Goal: Information Seeking & Learning: Learn about a topic

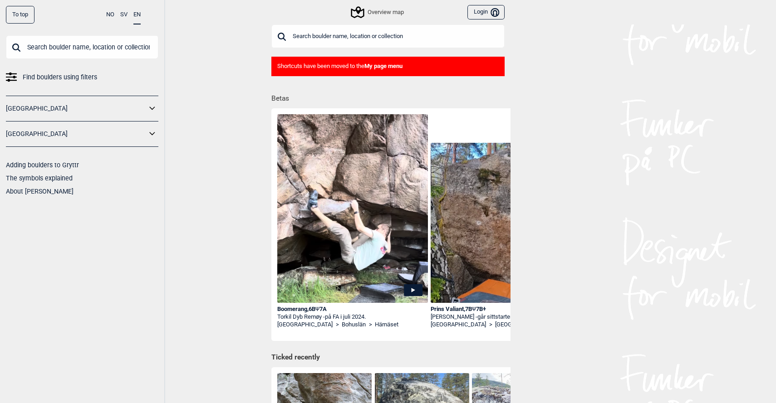
click at [51, 44] on input "text" at bounding box center [82, 47] width 152 height 24
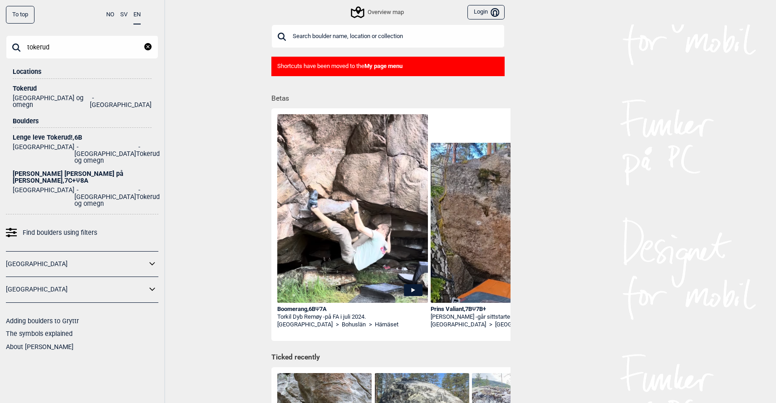
type input "tokerud"
click at [25, 89] on div "Tokerud" at bounding box center [82, 88] width 139 height 7
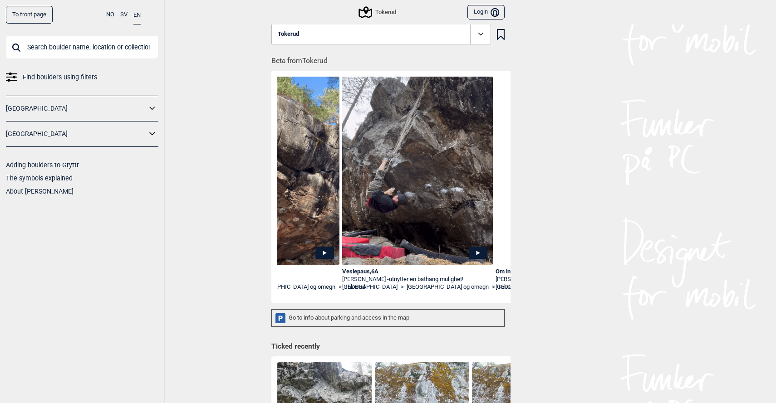
scroll to position [0, 931]
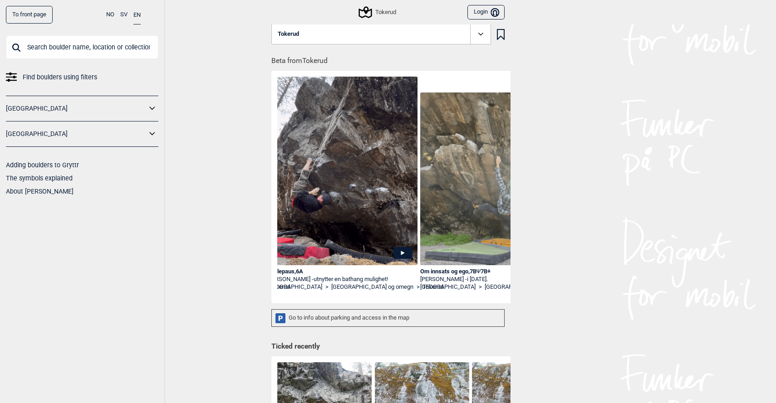
click at [403, 250] on icon at bounding box center [402, 253] width 19 height 12
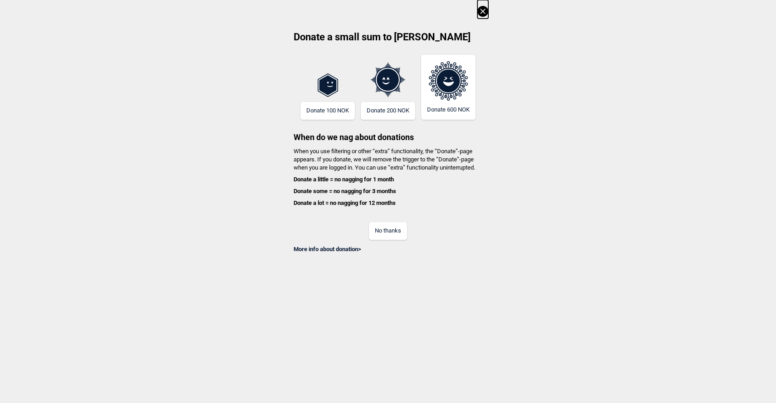
click at [393, 230] on button "No thanks" at bounding box center [388, 231] width 38 height 18
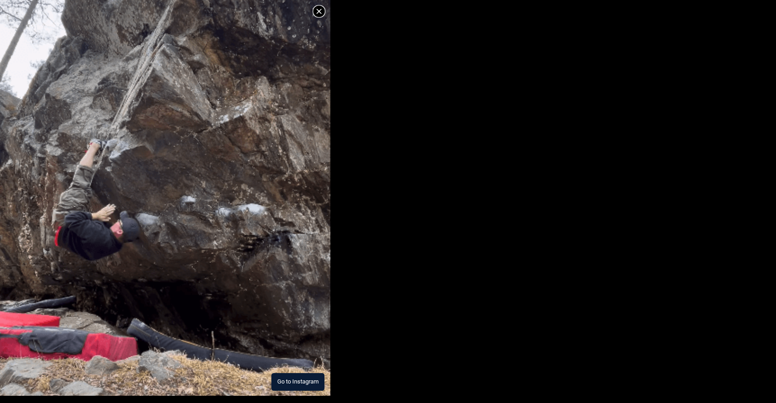
click at [201, 292] on img at bounding box center [165, 179] width 330 height 436
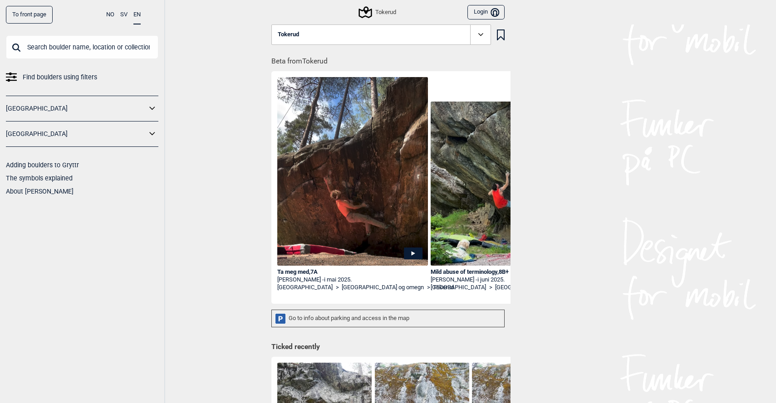
click at [378, 6] on div "Tokerud Login Bruker" at bounding box center [387, 12] width 245 height 25
click at [376, 13] on div "Tokerud" at bounding box center [378, 12] width 36 height 11
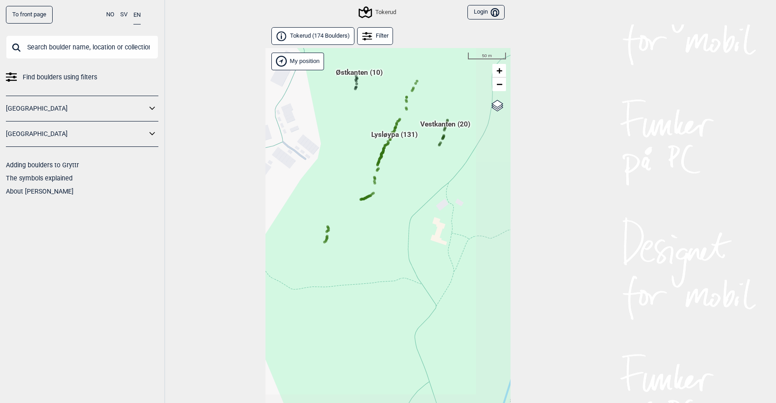
scroll to position [23, 0]
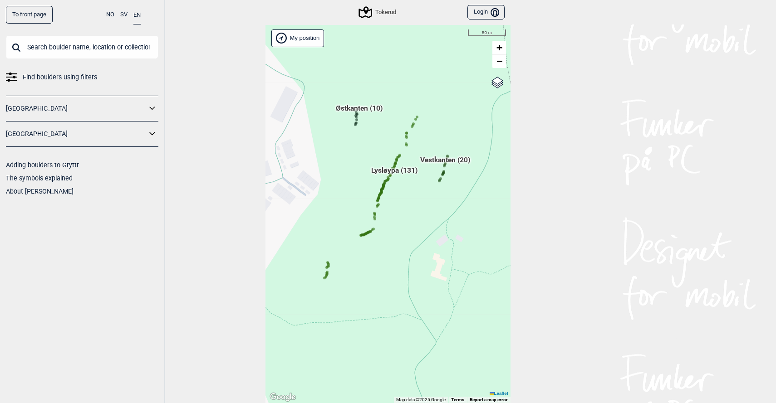
drag, startPoint x: 345, startPoint y: 148, endPoint x: 343, endPoint y: 217, distance: 69.0
click at [343, 217] on div "Hallingdal Gol Ål Stange Kolomoen [GEOGRAPHIC_DATA] [GEOGRAPHIC_DATA][PERSON_NA…" at bounding box center [387, 214] width 245 height 379
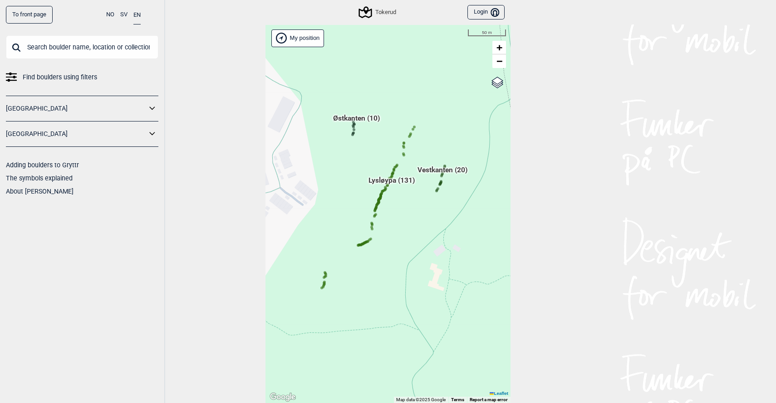
click at [398, 166] on icon at bounding box center [395, 167] width 5 height 5
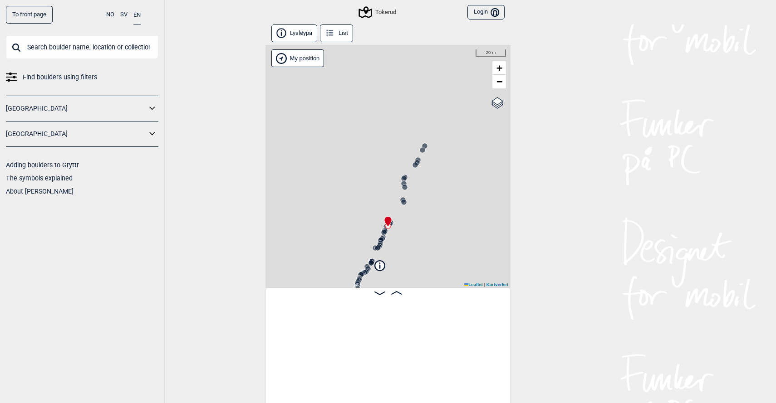
scroll to position [0, 9050]
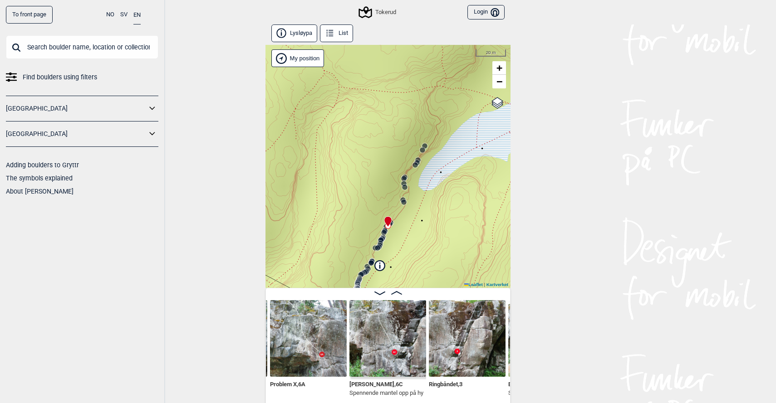
click at [397, 291] on icon at bounding box center [396, 293] width 11 height 4
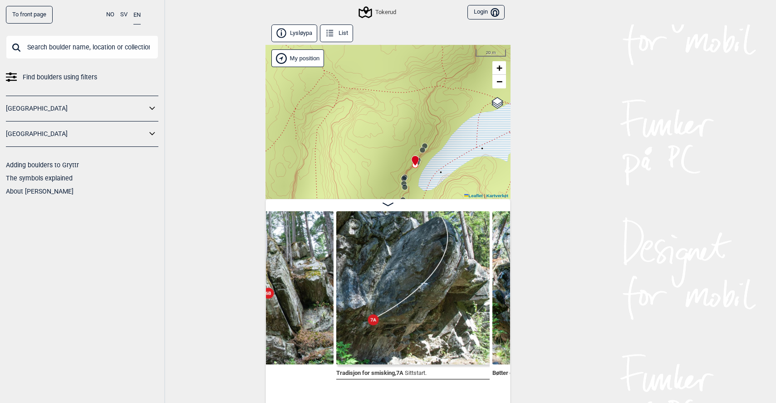
scroll to position [0, 10469]
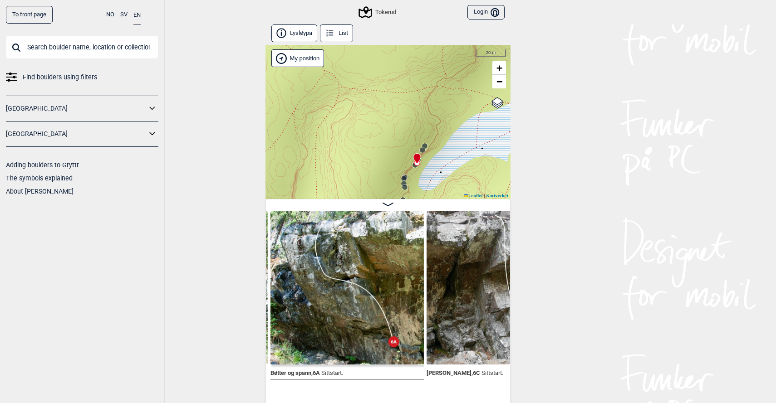
scroll to position [0, 10697]
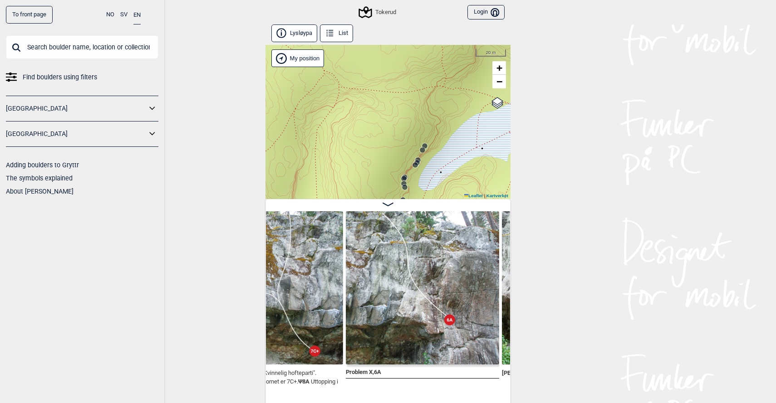
scroll to position [0, 9052]
click at [399, 303] on img at bounding box center [421, 287] width 153 height 153
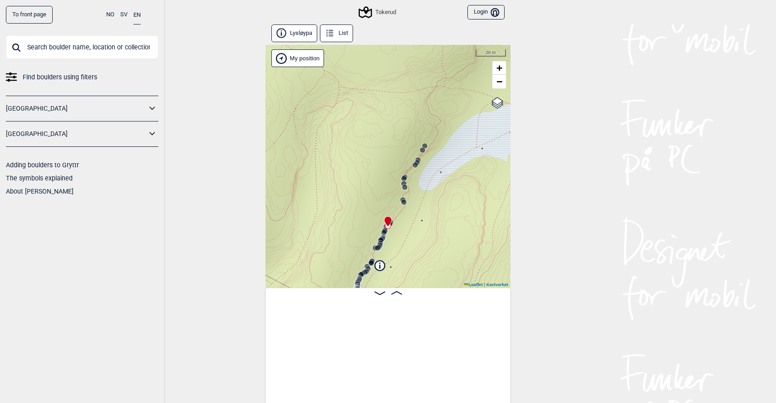
scroll to position [0, 9050]
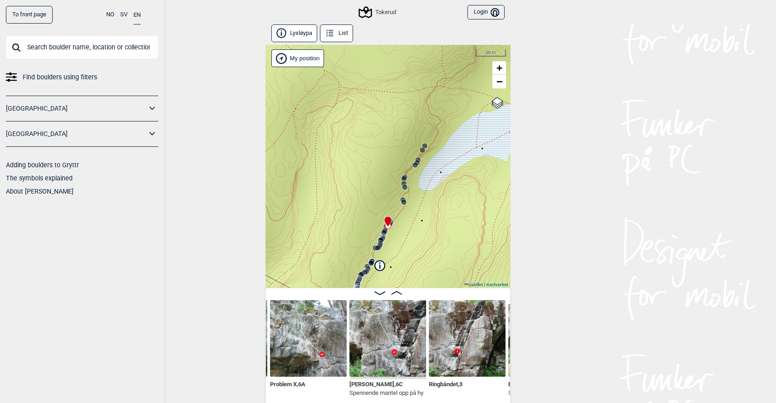
click at [396, 291] on icon at bounding box center [396, 293] width 11 height 4
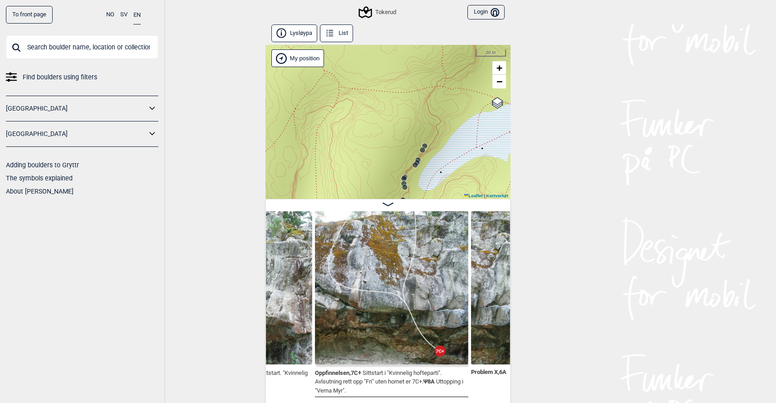
scroll to position [1, 0]
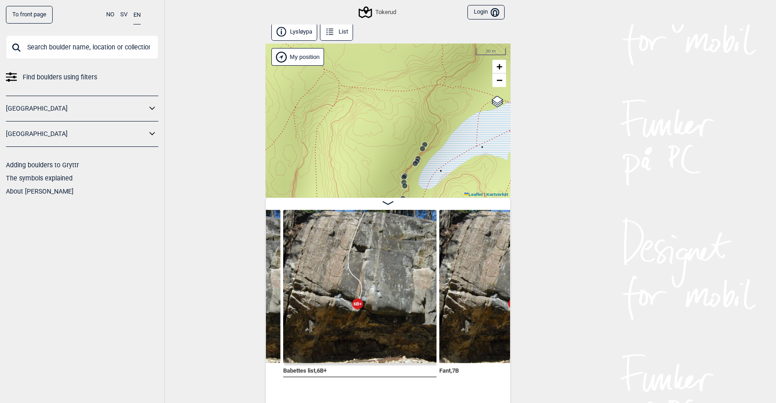
scroll to position [2, 0]
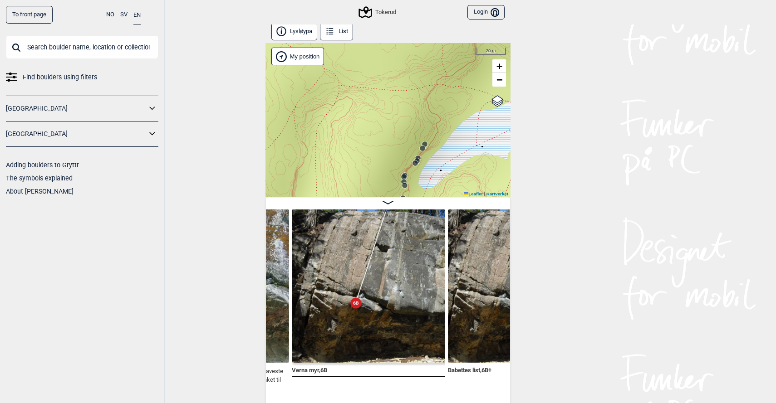
scroll to position [2, 0]
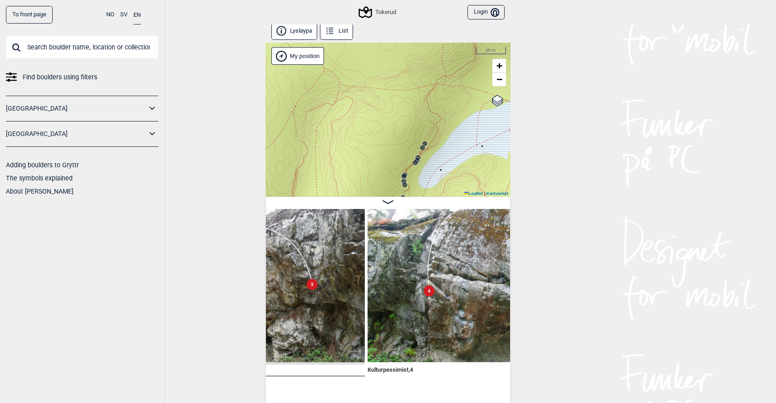
scroll to position [0, 8263]
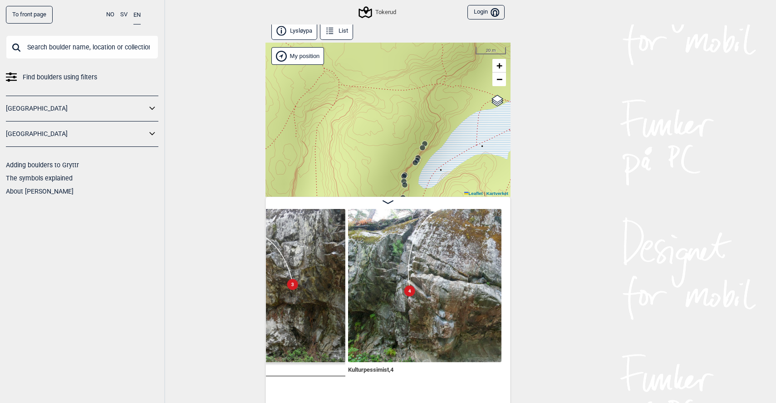
scroll to position [0, 8288]
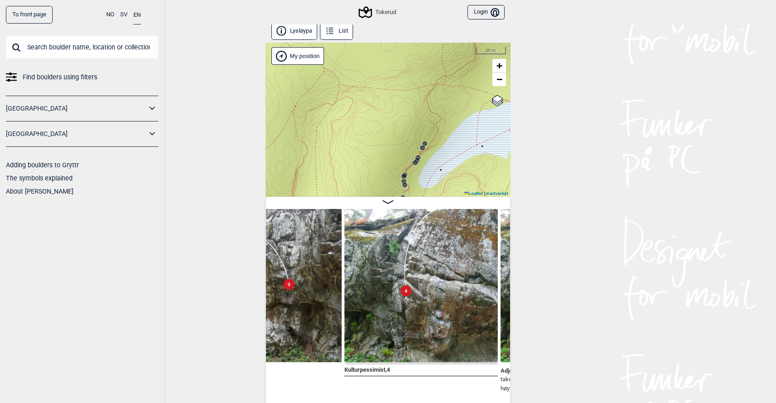
click at [397, 299] on img at bounding box center [420, 285] width 153 height 153
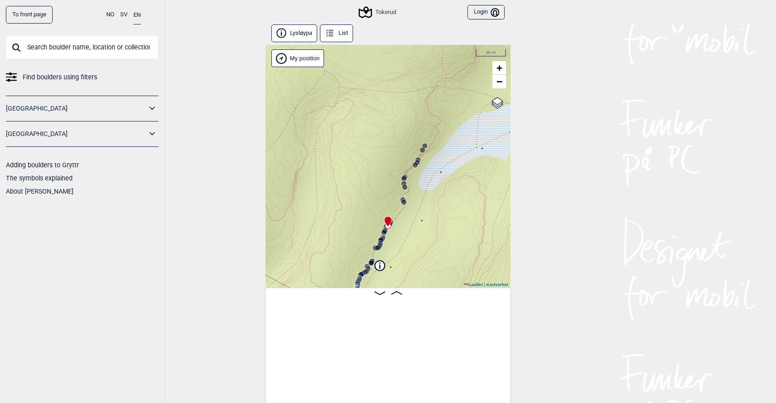
scroll to position [0, 9050]
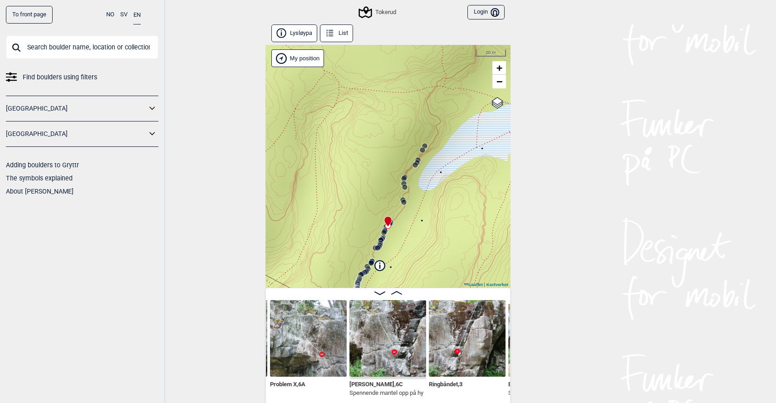
click at [399, 291] on icon at bounding box center [396, 293] width 11 height 4
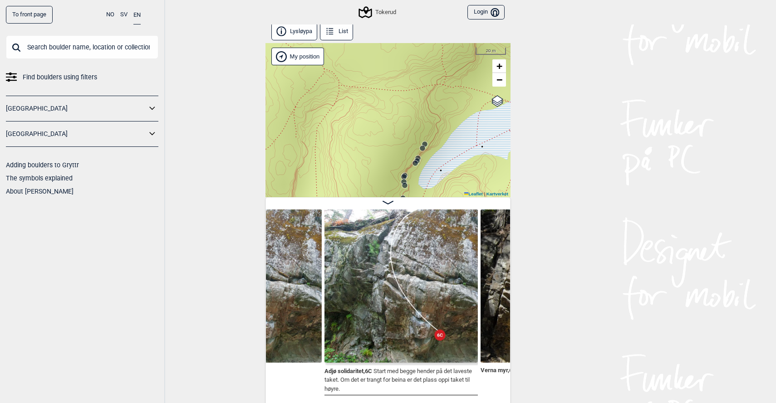
scroll to position [2, 0]
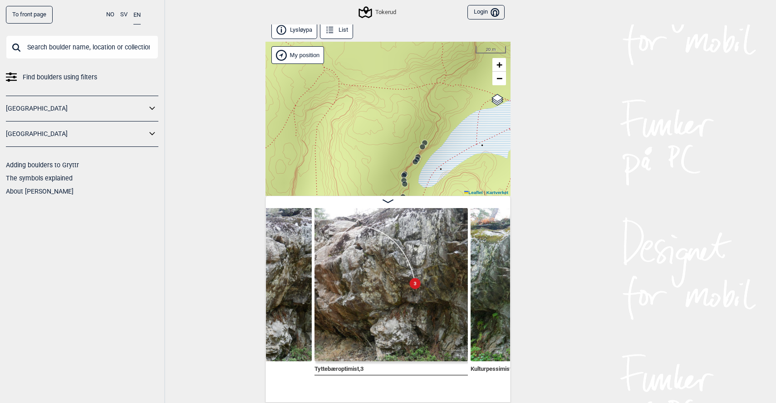
scroll to position [1, 0]
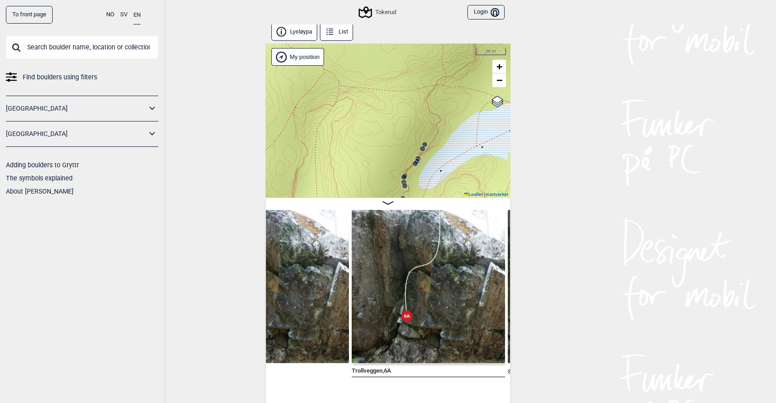
scroll to position [0, 7587]
click at [368, 316] on img at bounding box center [429, 286] width 153 height 153
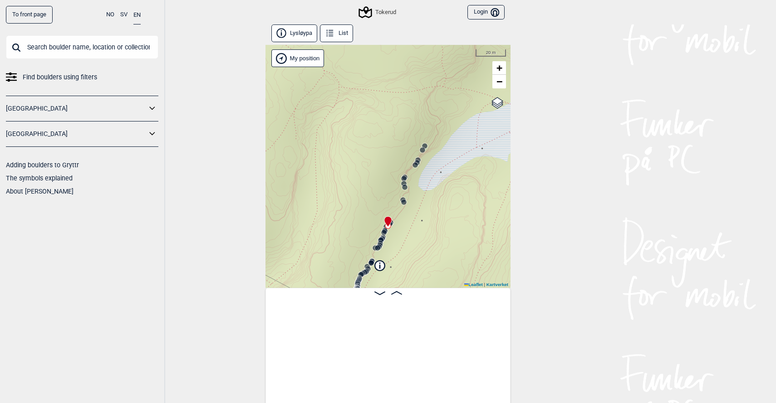
scroll to position [0, 9050]
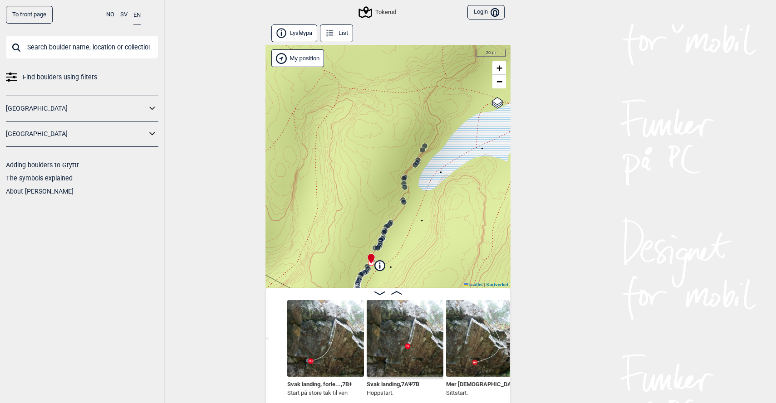
scroll to position [0, 7643]
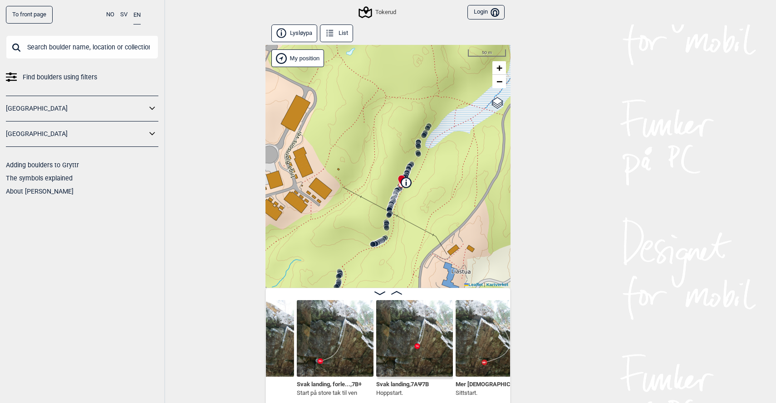
drag, startPoint x: 403, startPoint y: 257, endPoint x: 425, endPoint y: 181, distance: 79.4
click at [425, 181] on div "Tokerud" at bounding box center [387, 166] width 245 height 243
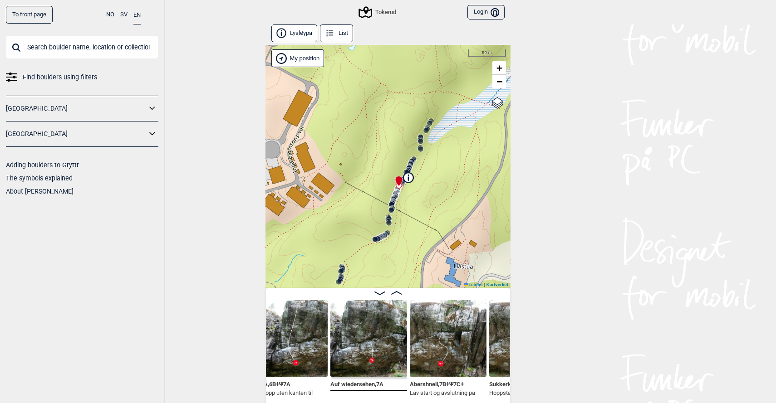
scroll to position [0, 0]
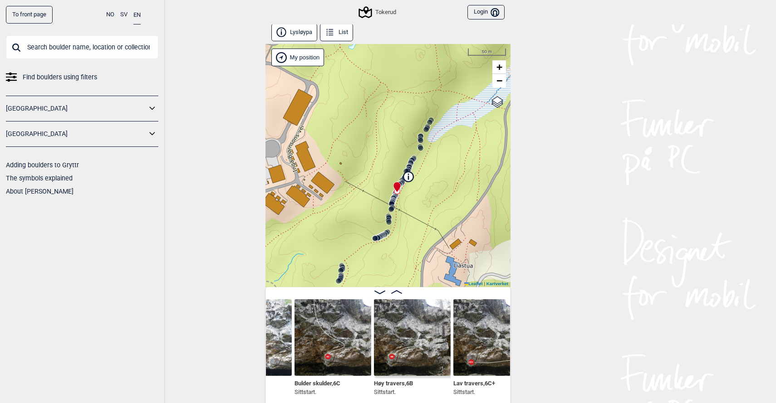
scroll to position [1, 0]
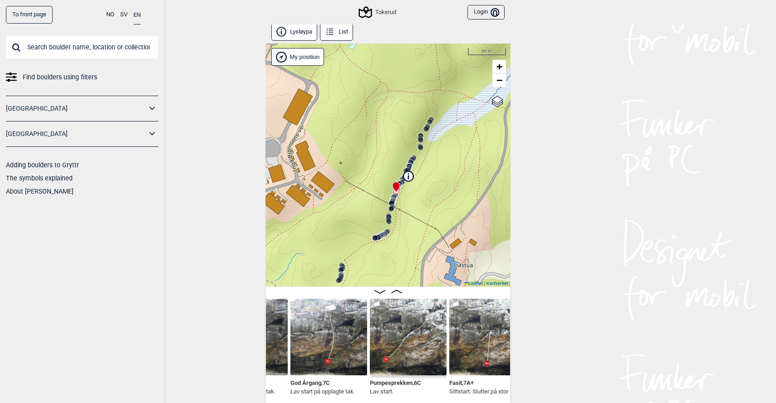
scroll to position [2, 0]
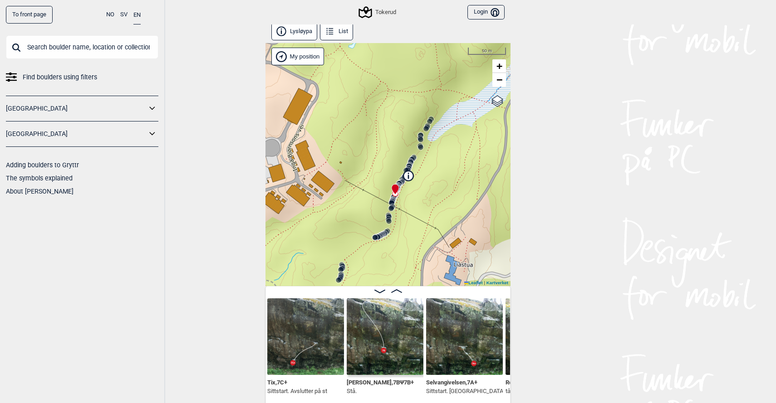
scroll to position [2, 0]
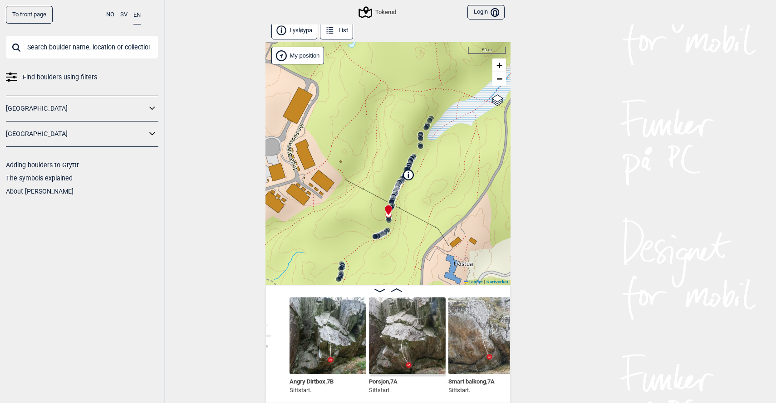
scroll to position [4, 0]
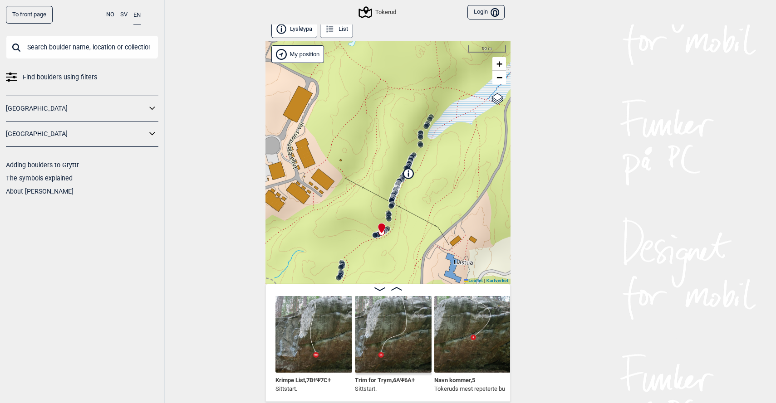
scroll to position [0, 2205]
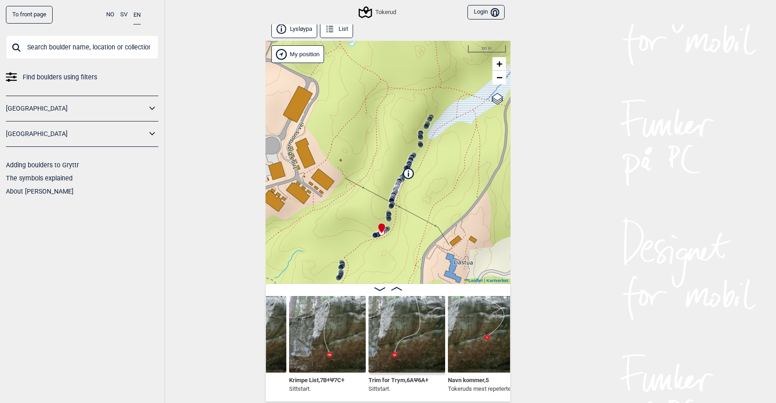
click at [396, 331] on img at bounding box center [407, 334] width 77 height 77
